Goal: Complete application form: Complete application form

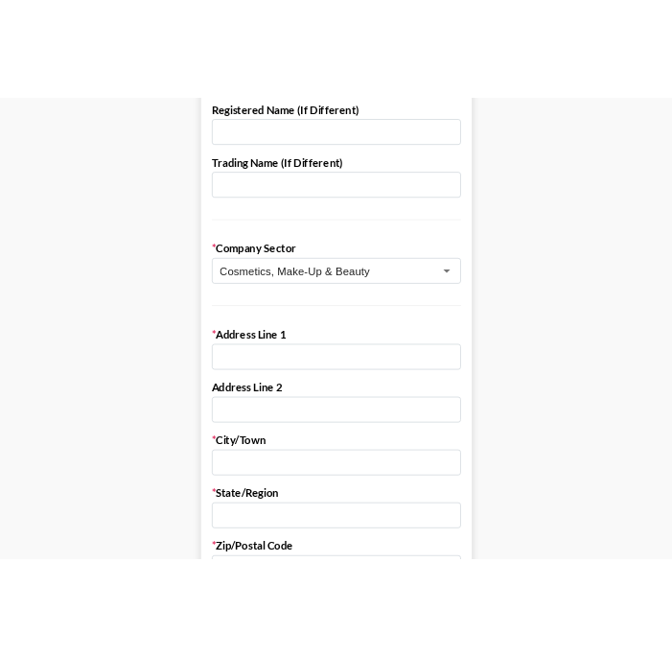
scroll to position [283, 0]
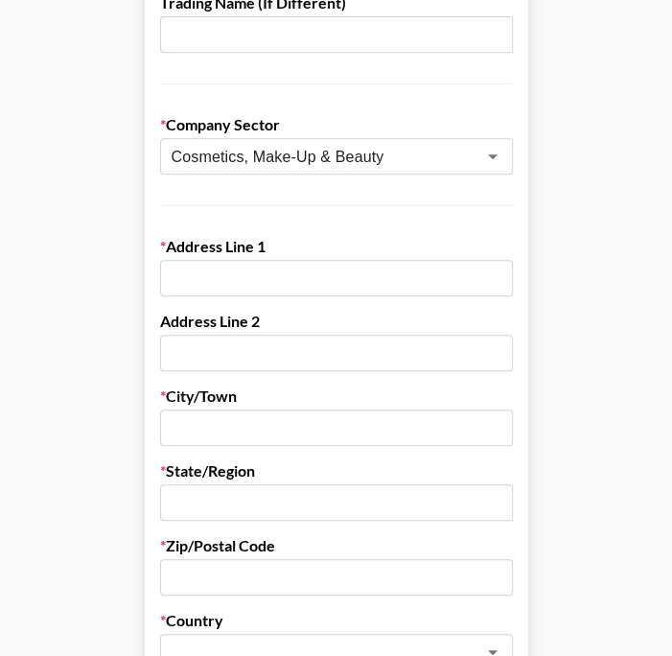
scroll to position [372, 0]
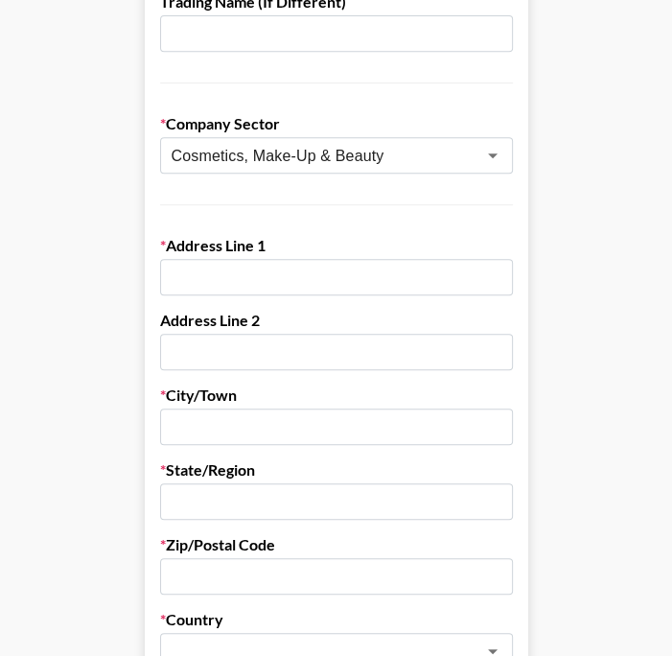
click at [199, 285] on input "text" at bounding box center [336, 277] width 353 height 36
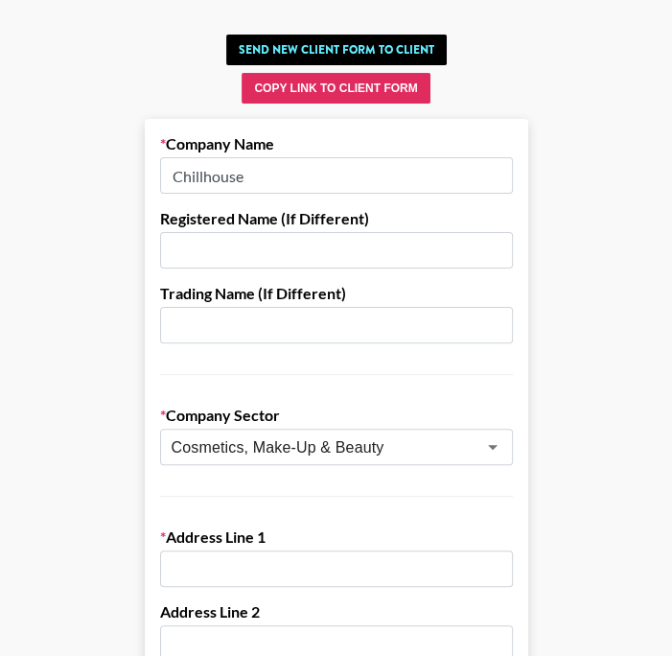
scroll to position [80, 0]
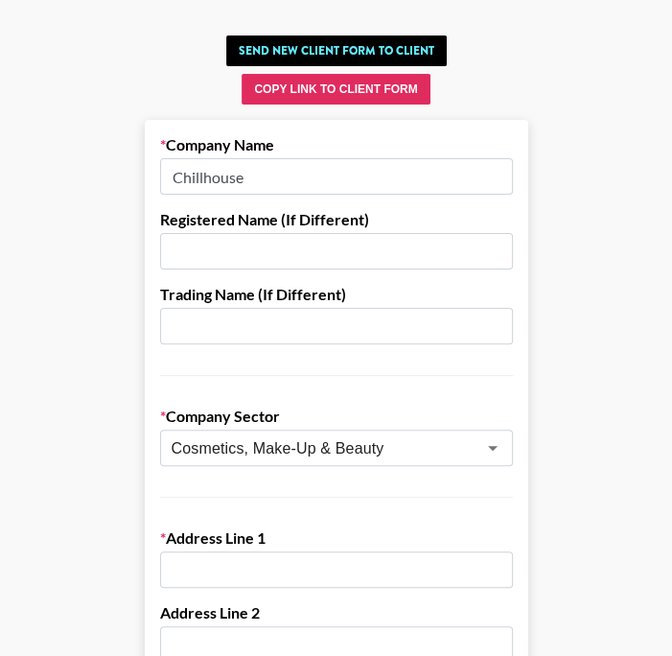
click at [286, 186] on input "Chillhouse" at bounding box center [336, 176] width 353 height 36
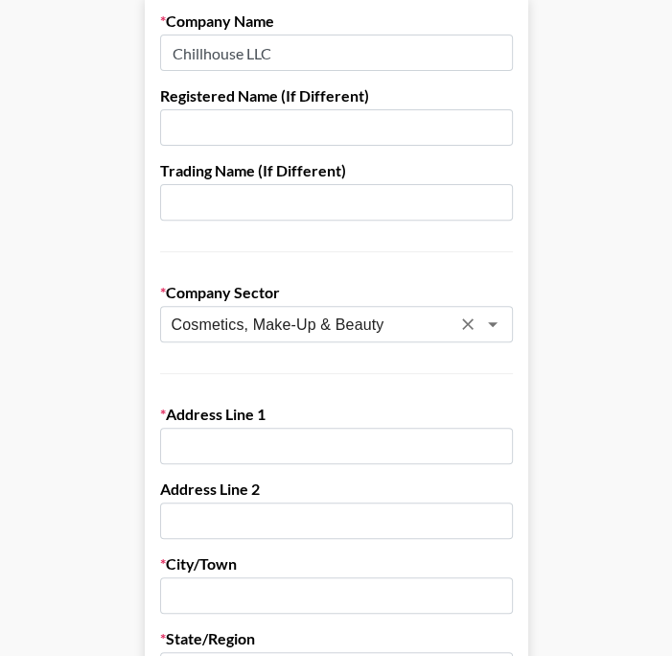
scroll to position [230, 0]
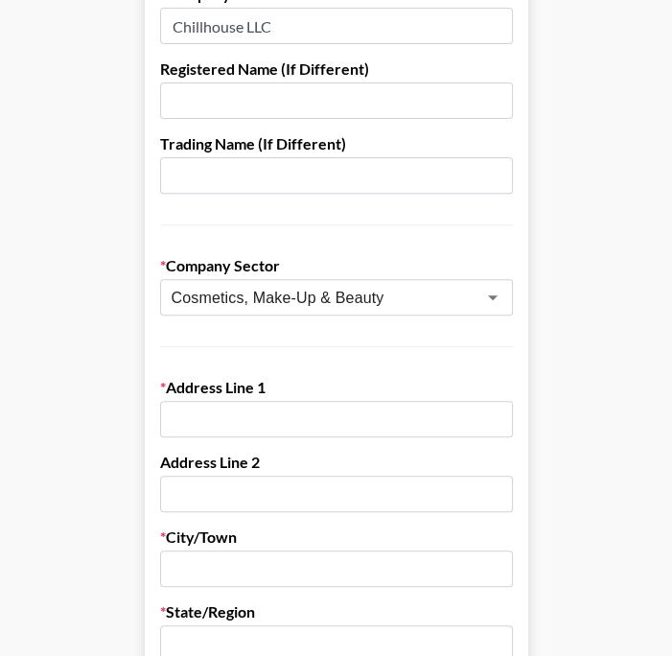
type input "Chillhouse LLC"
click at [199, 405] on input "text" at bounding box center [336, 419] width 353 height 36
type input "[STREET_ADDRESS]"
click at [206, 482] on input "text" at bounding box center [336, 494] width 353 height 36
type input "Apt 7F"
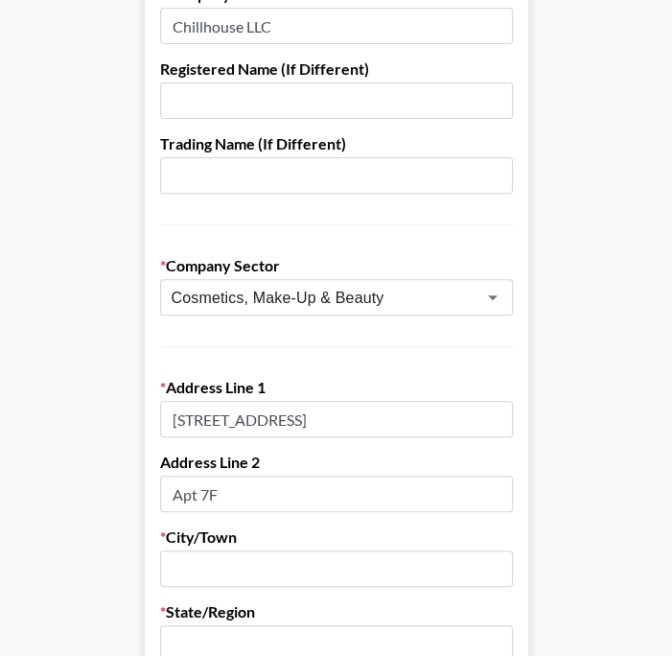
click at [218, 537] on label "City/Town" at bounding box center [336, 536] width 353 height 19
click at [232, 559] on input "text" at bounding box center [336, 568] width 353 height 36
type input "[US_STATE]"
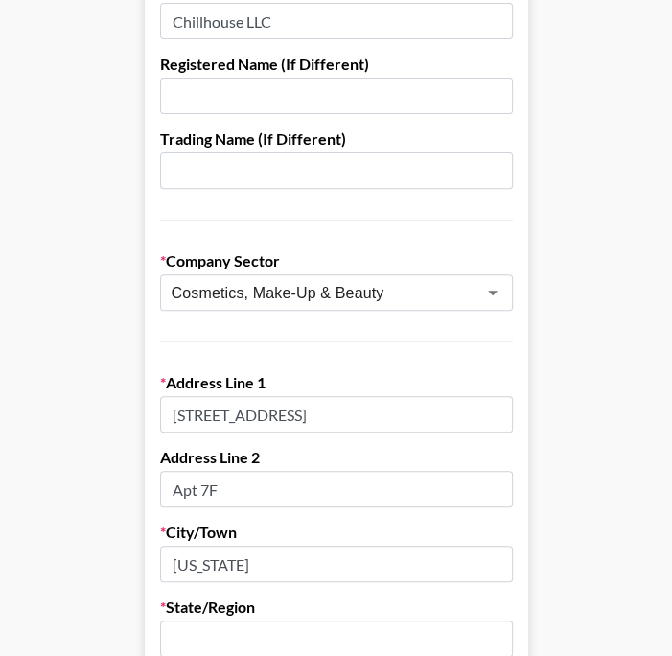
type input "B"
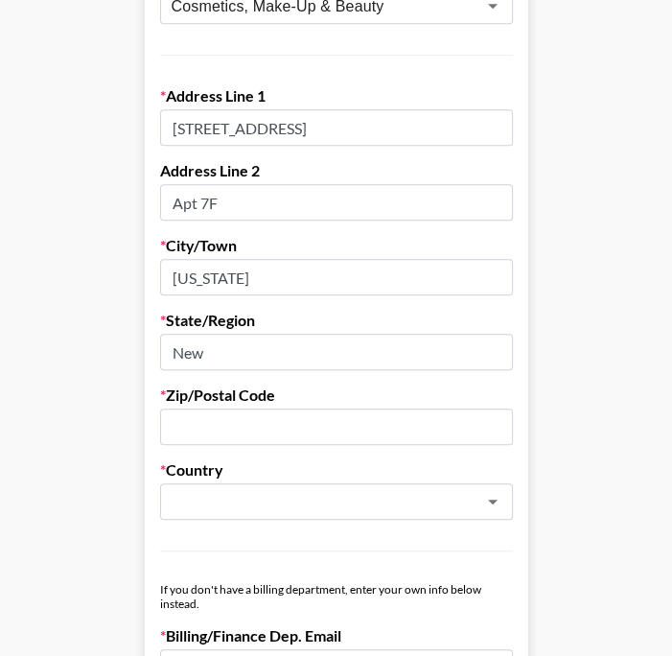
scroll to position [522, 0]
type input "[US_STATE]"
type input "10013"
click at [182, 498] on input "text" at bounding box center [311, 502] width 279 height 22
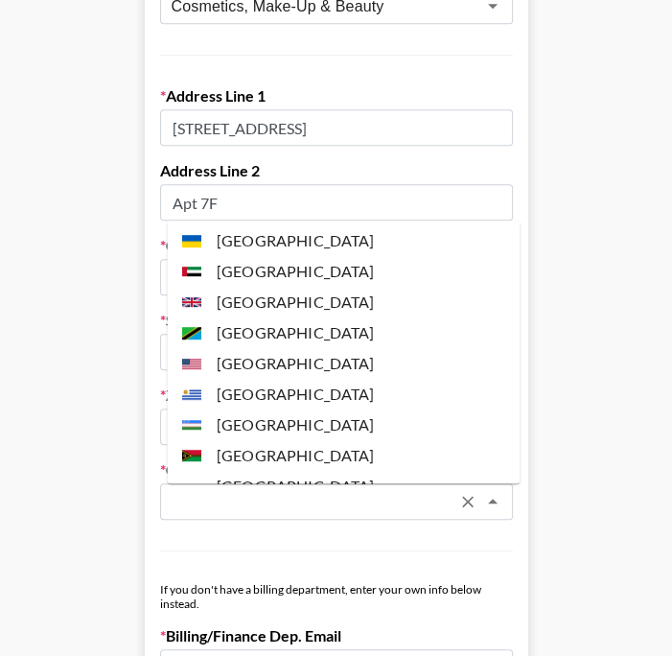
scroll to position [7308, 0]
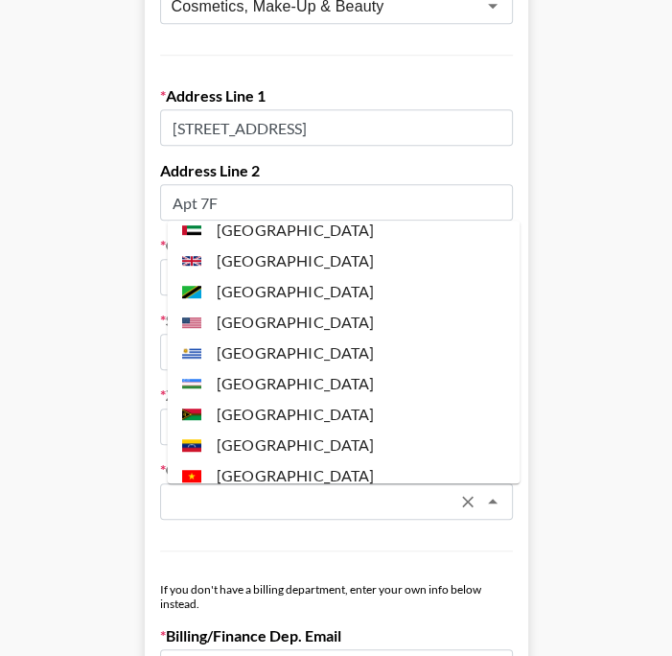
click at [271, 307] on li "[GEOGRAPHIC_DATA]" at bounding box center [343, 322] width 353 height 31
type input "[GEOGRAPHIC_DATA]"
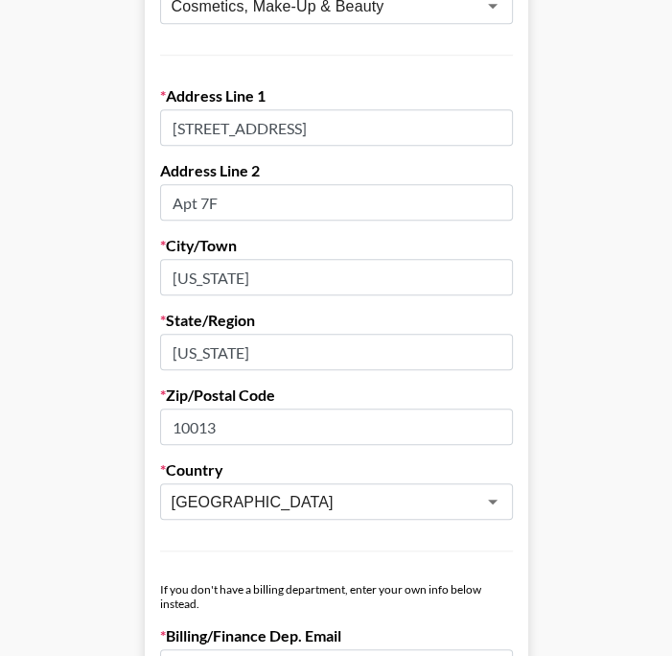
click at [632, 416] on main "Send New Client Form to Client Copy Link to Client Form Company Name Chillhouse…" at bounding box center [335, 573] width 641 height 1975
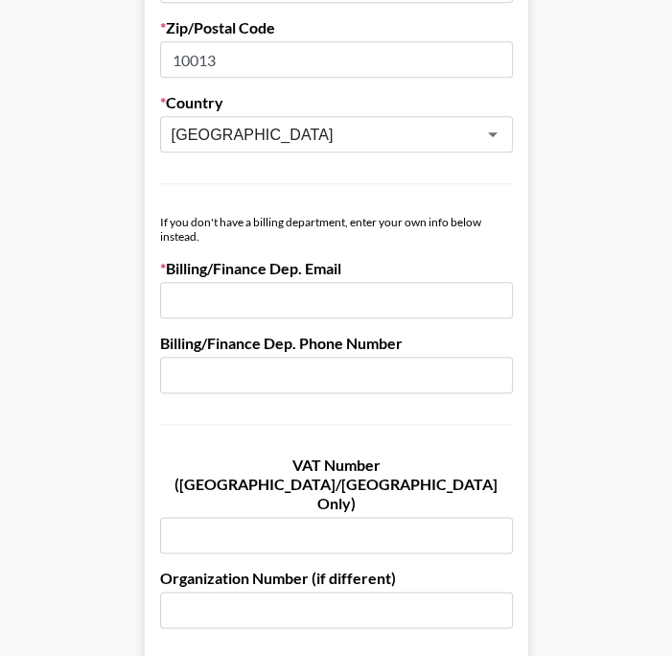
scroll to position [890, 0]
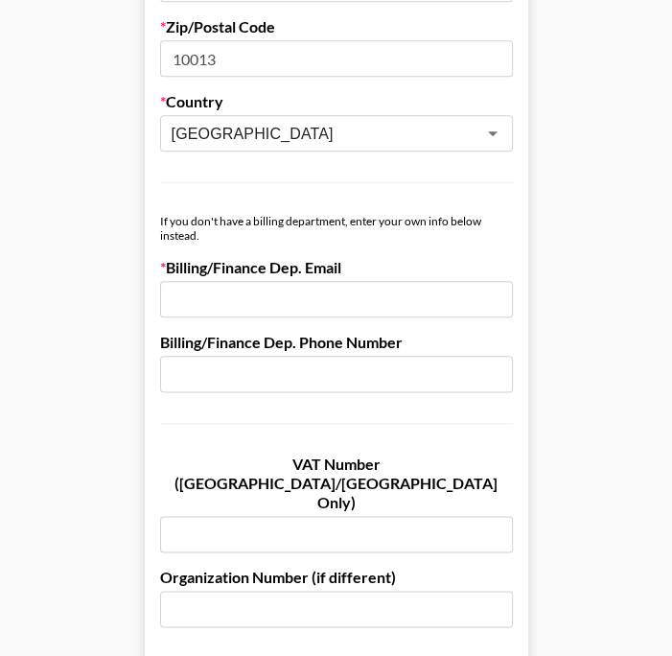
click at [267, 291] on input "email" at bounding box center [336, 299] width 353 height 36
click at [303, 208] on form "Company Name Chillhouse LLC Registered Name (If Different) Trading Name (If Dif…" at bounding box center [337, 251] width 384 height 1883
click at [300, 281] on input "email" at bounding box center [336, 299] width 353 height 36
paste input "[EMAIL_ADDRESS][DOMAIN_NAME]"
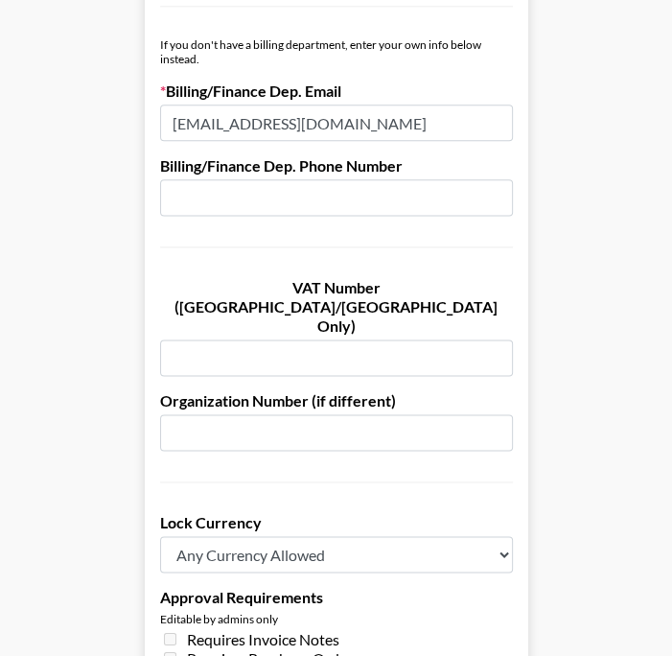
scroll to position [1131, 0]
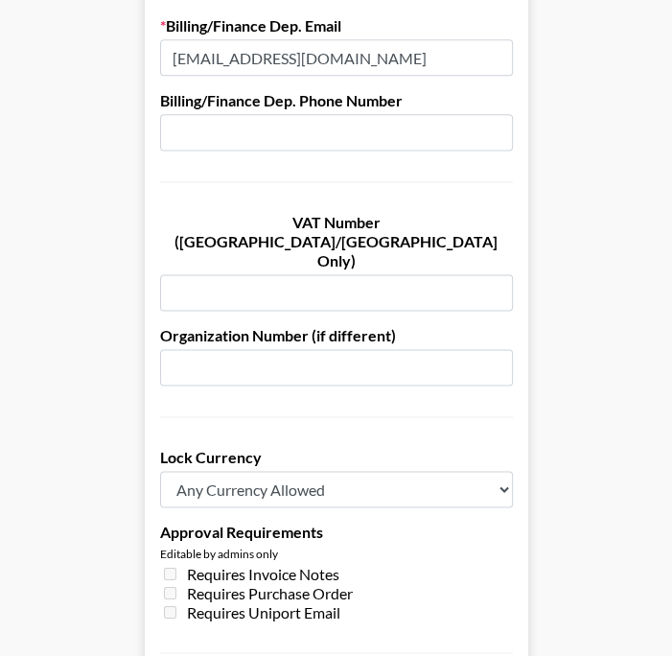
type input "[EMAIL_ADDRESS][DOMAIN_NAME]"
click at [478, 583] on div "Requires Purchase Order" at bounding box center [336, 592] width 353 height 19
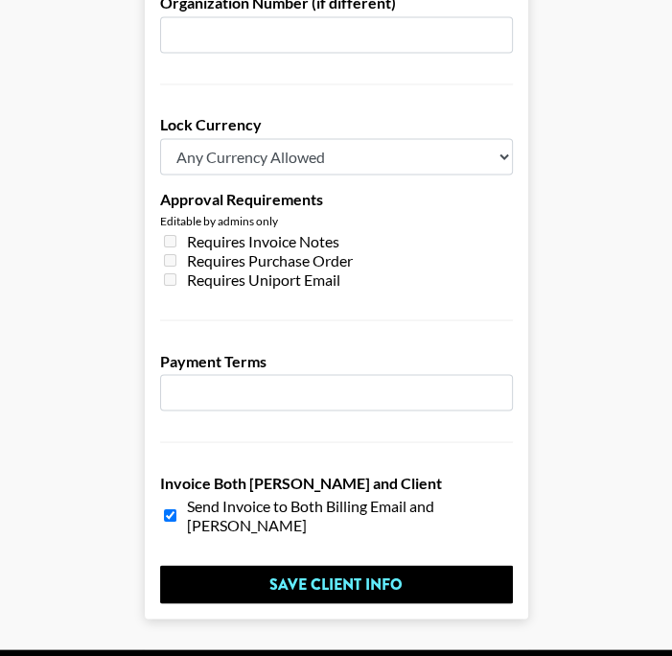
scroll to position [1494, 0]
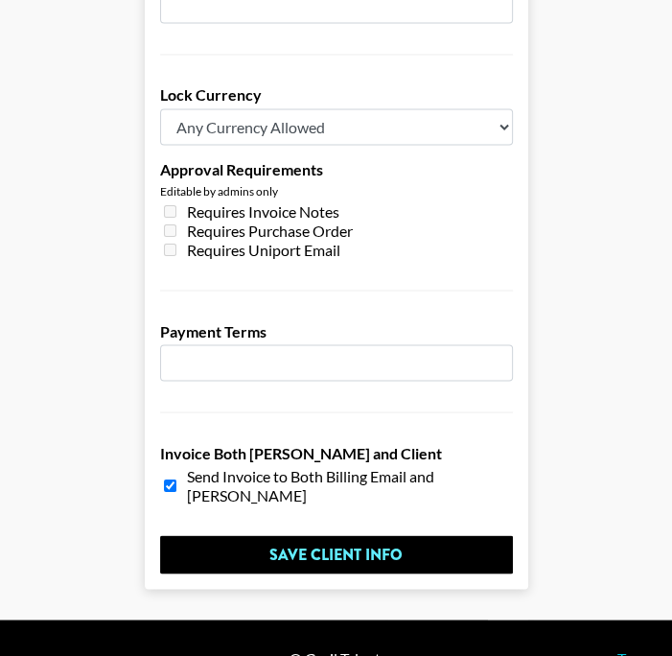
click at [196, 344] on input "number" at bounding box center [336, 362] width 353 height 36
click at [502, 344] on input "31" at bounding box center [336, 362] width 353 height 36
click at [499, 344] on input "30" at bounding box center [336, 362] width 353 height 36
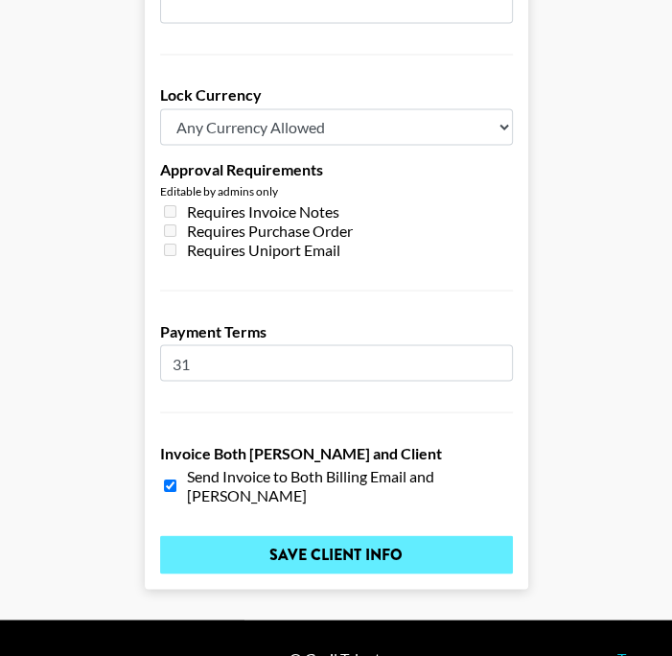
type input "31"
click at [329, 535] on input "Save Client Info" at bounding box center [336, 554] width 353 height 38
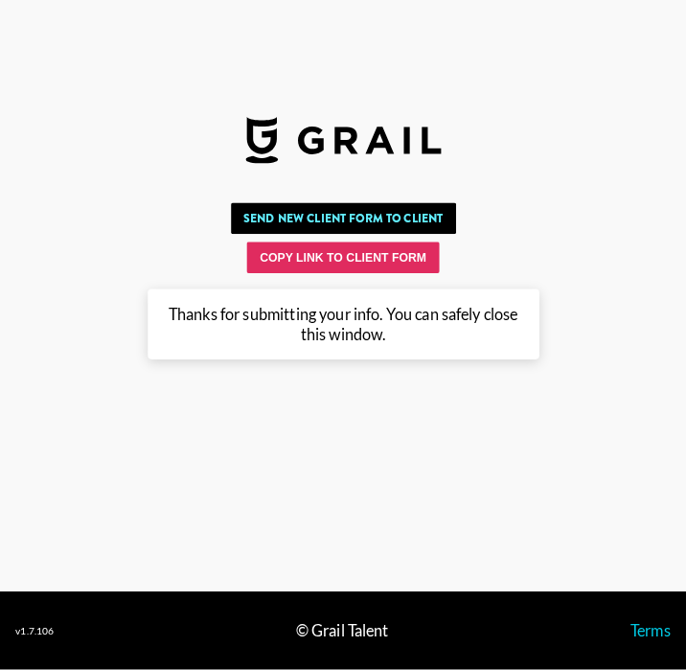
scroll to position [0, 0]
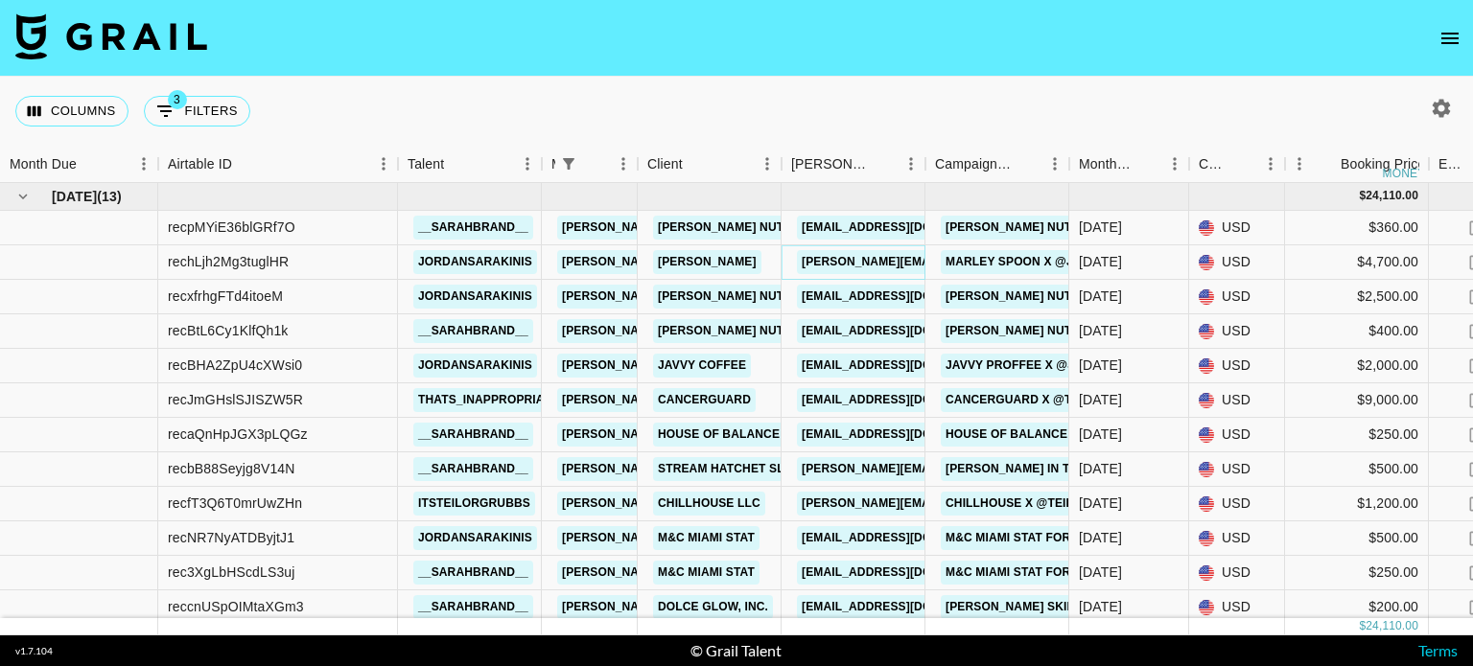
click at [822, 264] on link "amanda.celestino@marleyspoon.com" at bounding box center [1002, 262] width 411 height 24
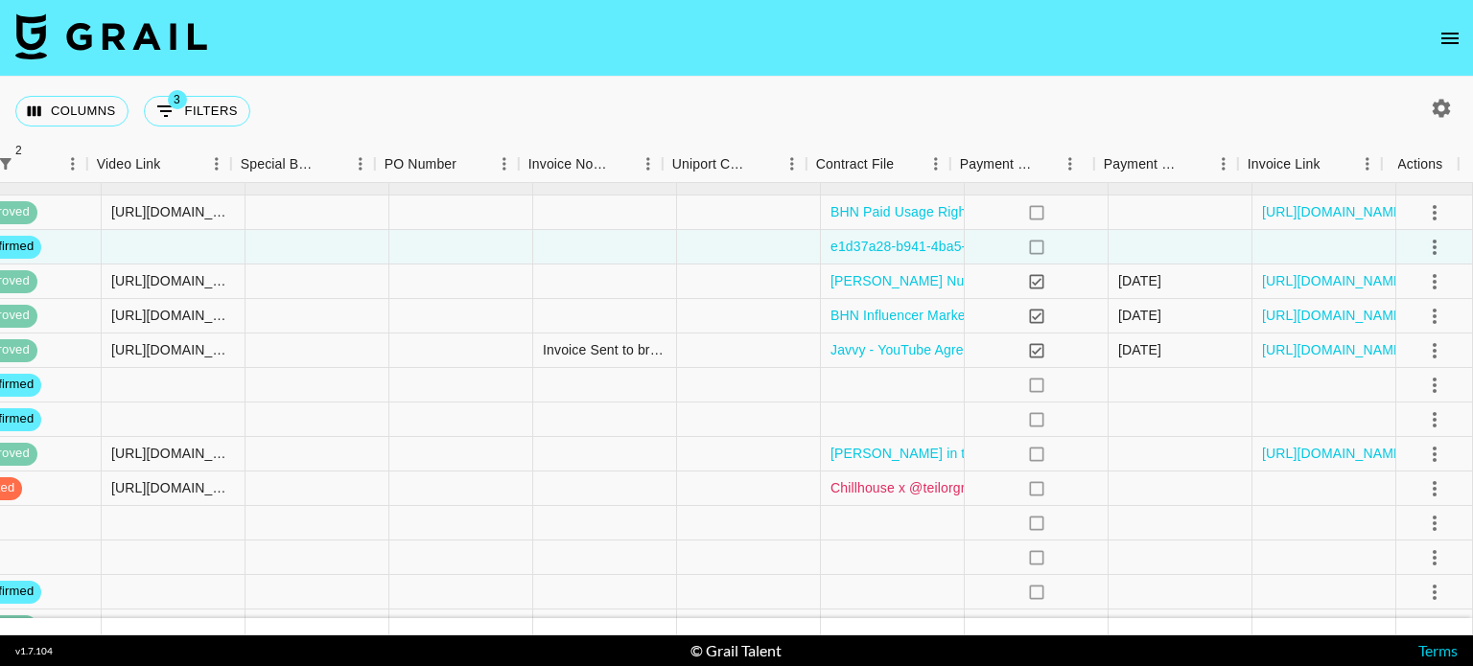
scroll to position [0, 1725]
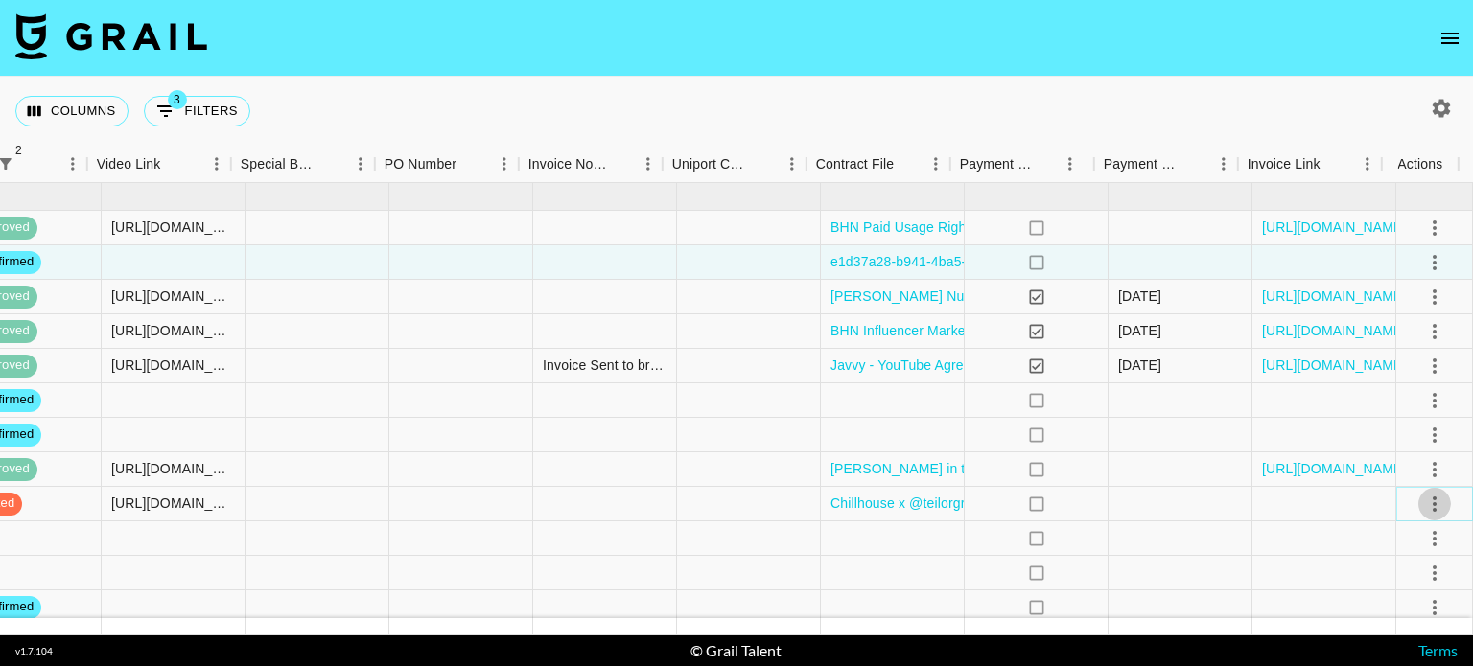
click at [1423, 509] on icon "select merge strategy" at bounding box center [1434, 504] width 23 height 23
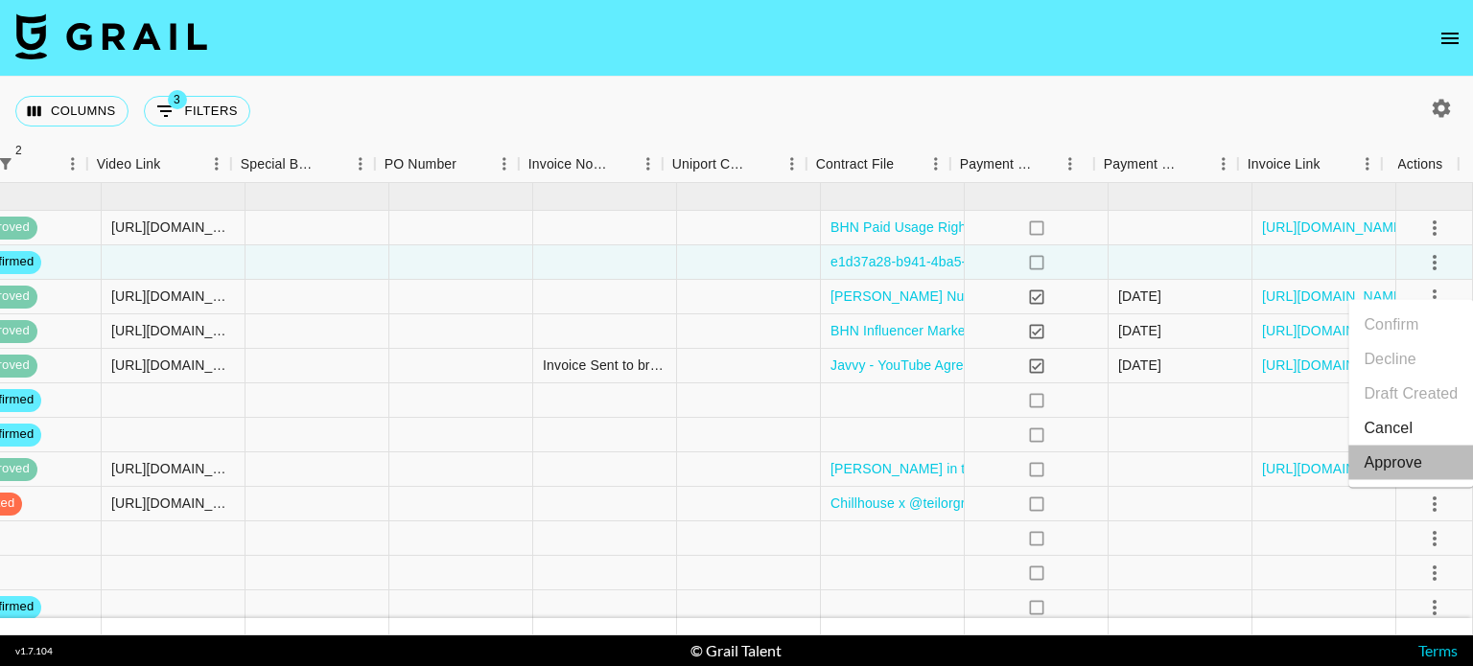
click at [1406, 469] on div "Approve" at bounding box center [1392, 463] width 58 height 23
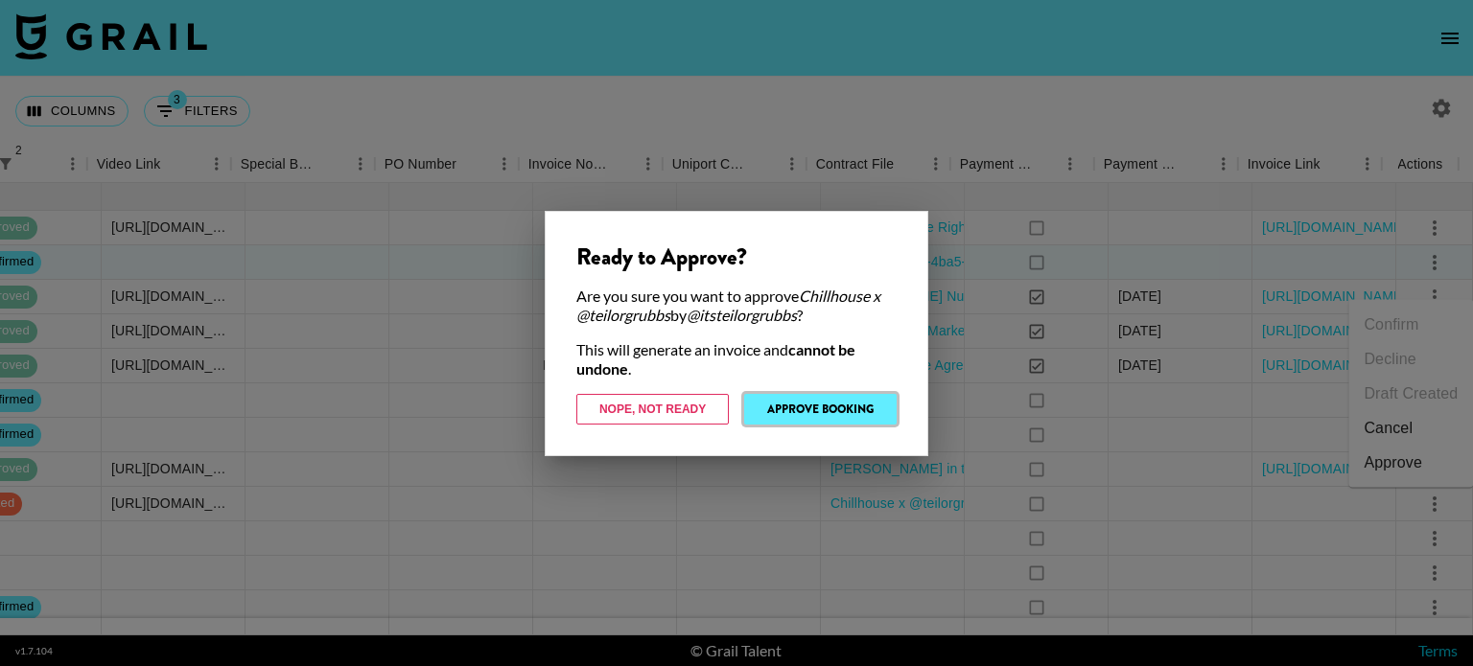
click at [790, 410] on button "Approve Booking" at bounding box center [820, 409] width 152 height 31
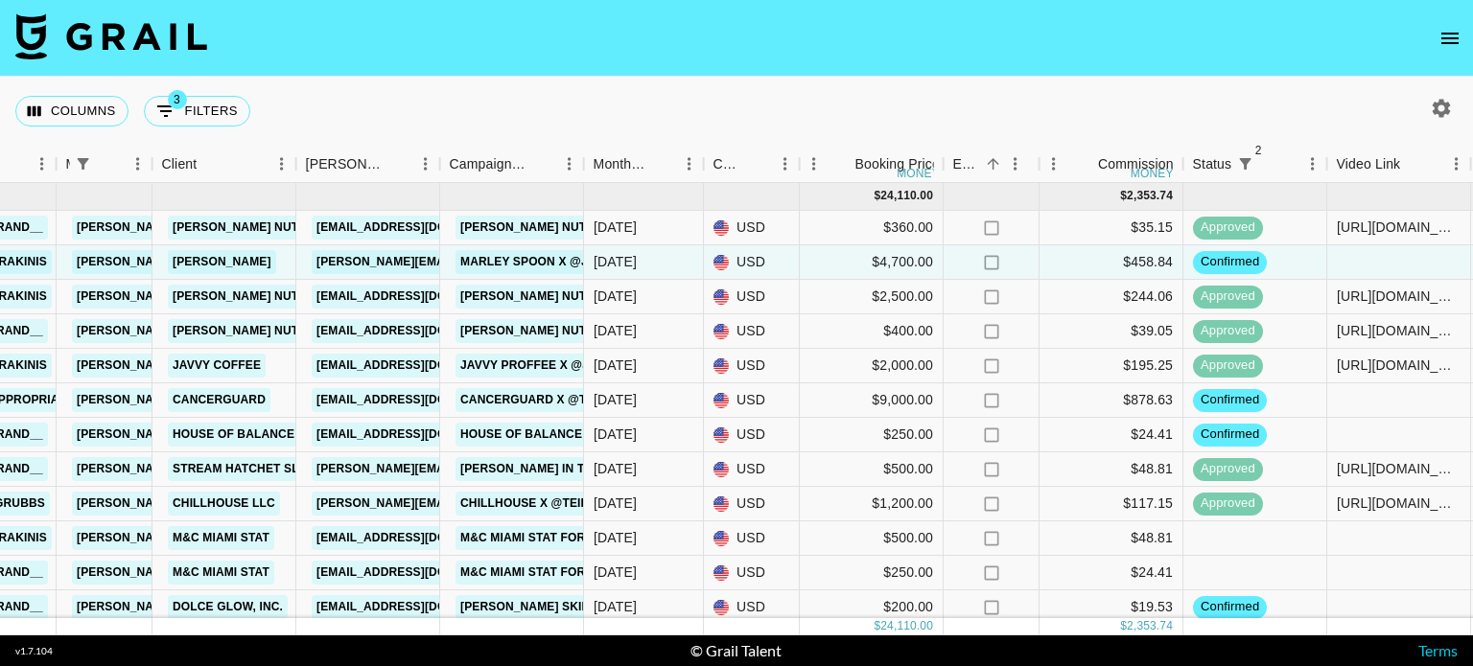
scroll to position [0, 485]
